Goal: Task Accomplishment & Management: Use online tool/utility

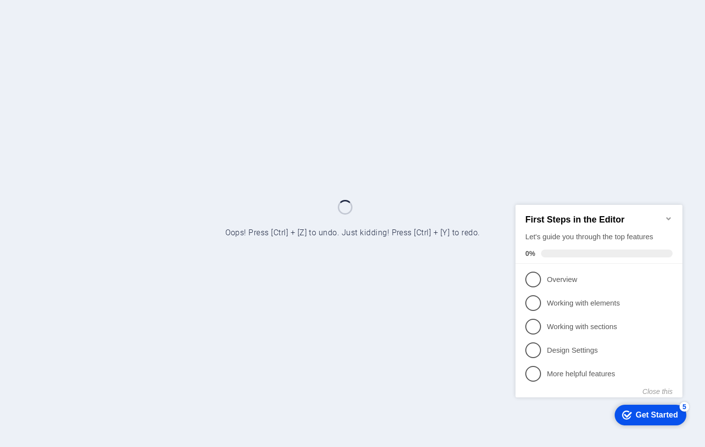
click at [668, 214] on icon "Minimize checklist" at bounding box center [669, 218] width 8 height 8
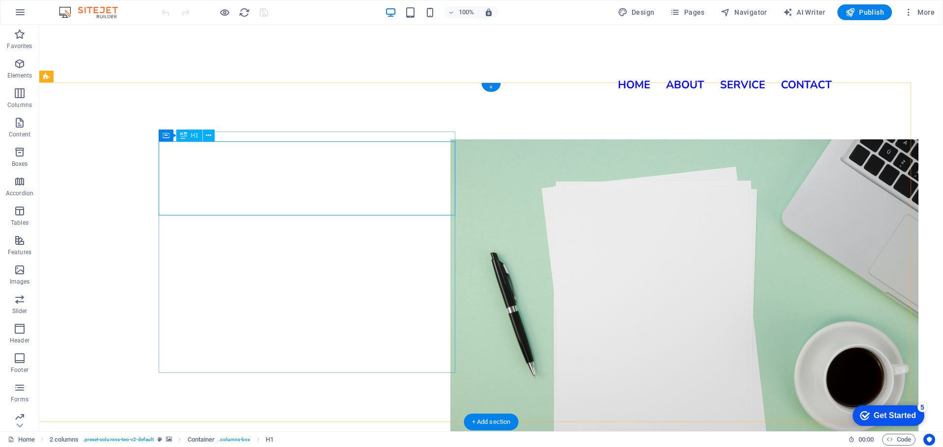
scroll to position [92, 0]
click at [704, 12] on icon "button" at bounding box center [850, 12] width 10 height 10
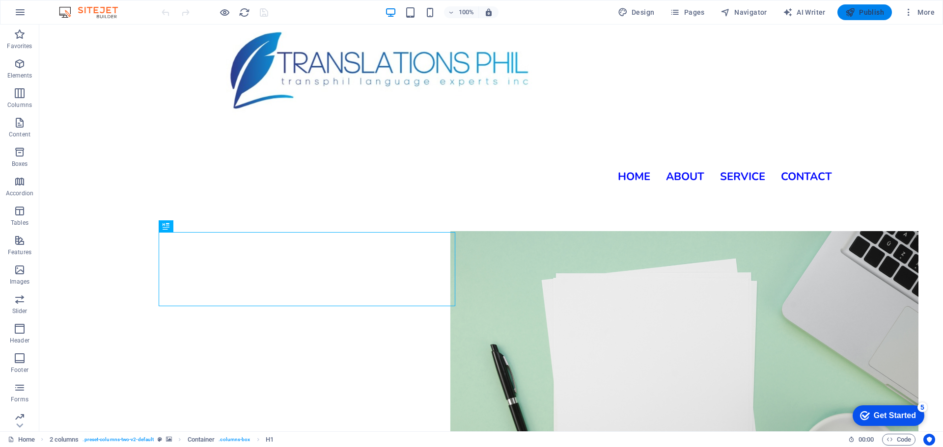
click at [876, 11] on span "Publish" at bounding box center [864, 12] width 39 height 10
click at [240, 11] on icon "reload" at bounding box center [244, 12] width 11 height 11
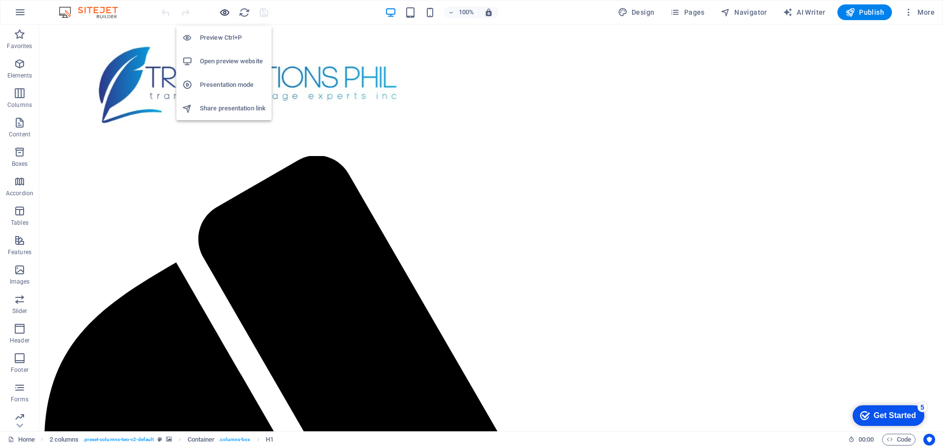
click at [220, 14] on icon "button" at bounding box center [224, 12] width 11 height 11
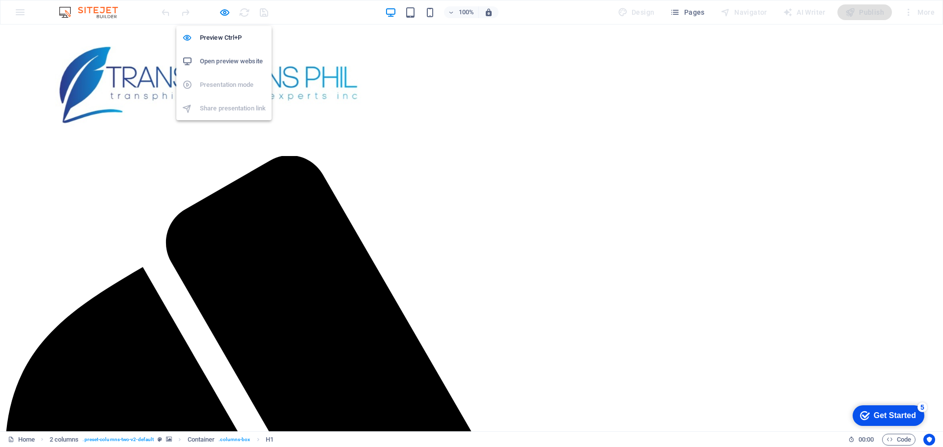
click at [215, 60] on h6 "Open preview website" at bounding box center [233, 61] width 66 height 12
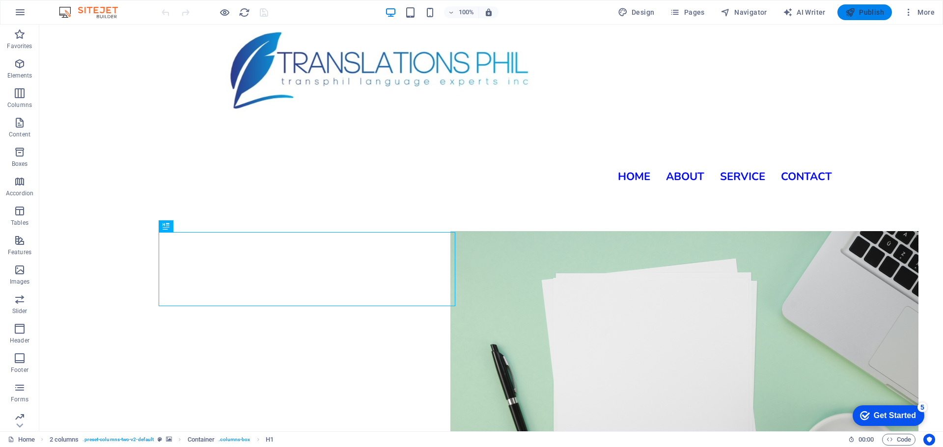
click at [859, 15] on span "Publish" at bounding box center [864, 12] width 39 height 10
